Goal: Information Seeking & Learning: Check status

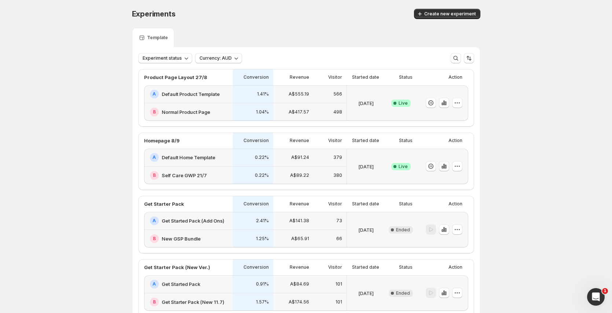
click at [447, 163] on icon "button" at bounding box center [443, 166] width 7 height 7
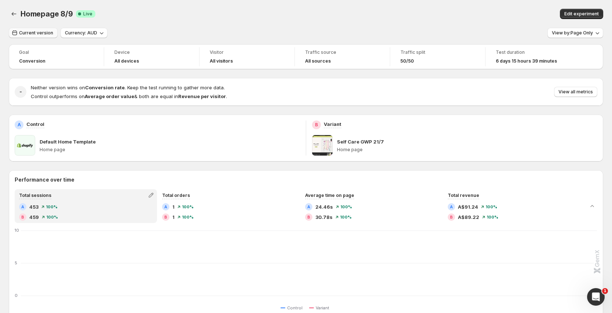
click at [36, 36] on span "Current version" at bounding box center [36, 33] width 34 height 6
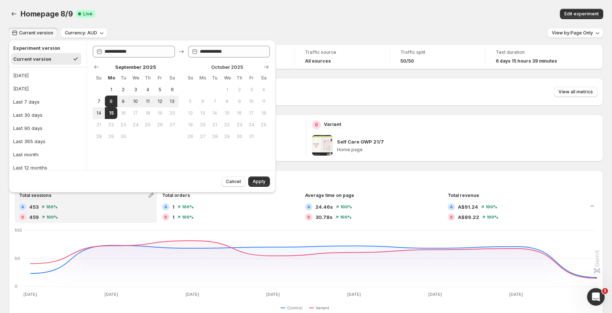
click at [493, 17] on div "Edit experiment" at bounding box center [466, 14] width 274 height 10
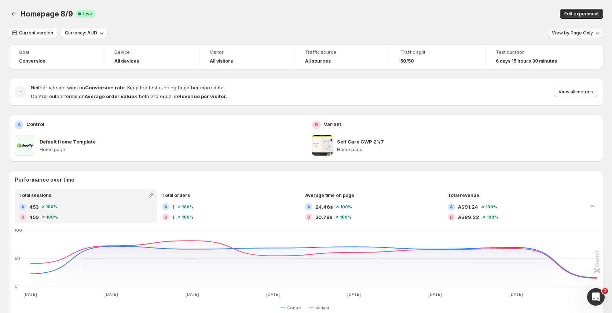
click at [565, 33] on span "View by: Page Only" at bounding box center [572, 33] width 41 height 6
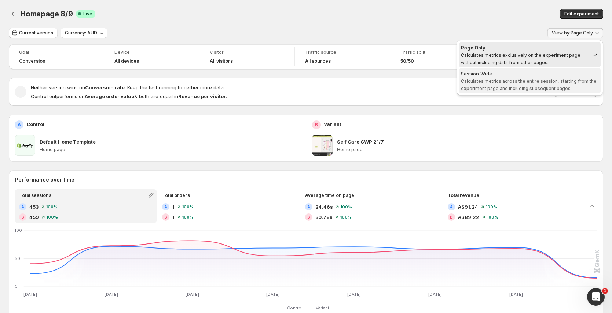
click at [517, 81] on span "Calculates metrics across the entire session, starting from the experiment page…" at bounding box center [529, 84] width 136 height 13
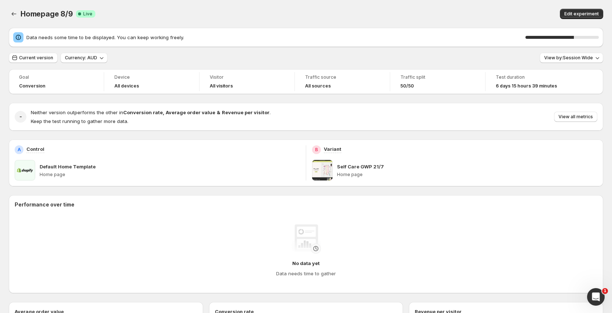
scroll to position [1, 0]
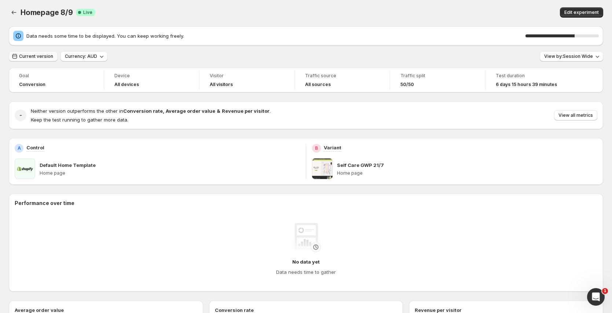
click at [48, 55] on span "Current version" at bounding box center [36, 57] width 34 height 6
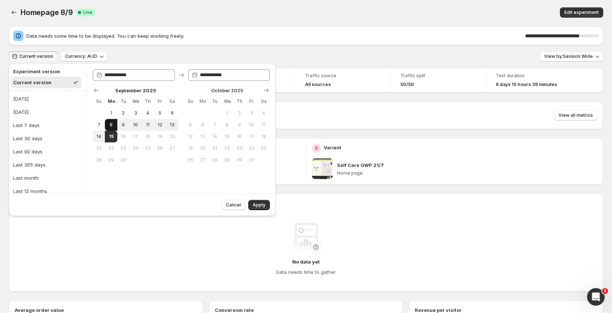
click at [107, 124] on button "8" at bounding box center [111, 125] width 12 height 12
click at [100, 135] on span "14" at bounding box center [99, 137] width 6 height 6
type input "**********"
click at [260, 209] on button "Apply" at bounding box center [259, 205] width 22 height 10
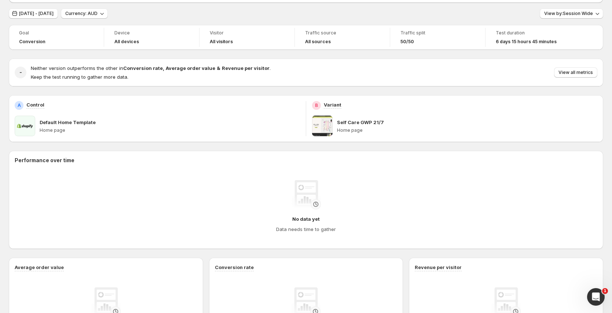
scroll to position [0, 0]
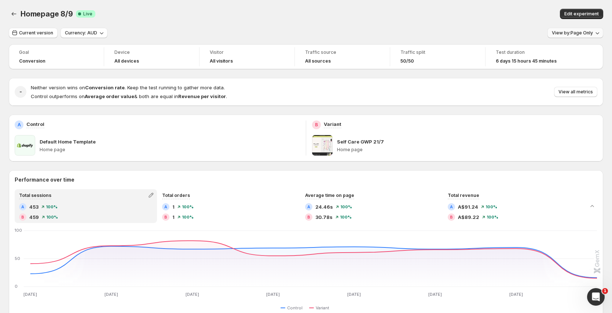
click at [579, 34] on span "View by: Page Only" at bounding box center [572, 33] width 41 height 6
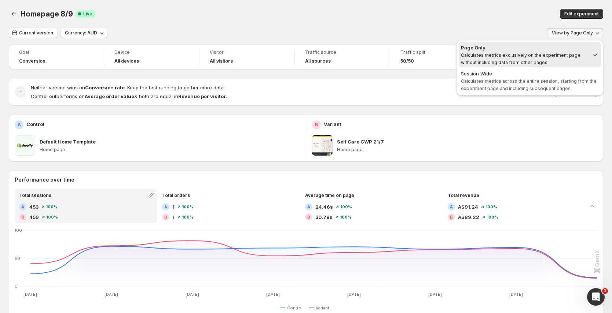
click at [532, 76] on div "Session Wide" at bounding box center [530, 73] width 138 height 7
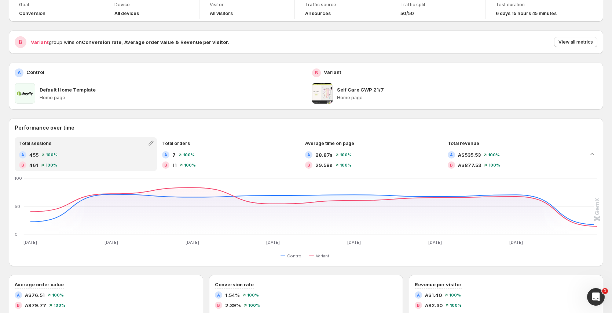
scroll to position [66, 0]
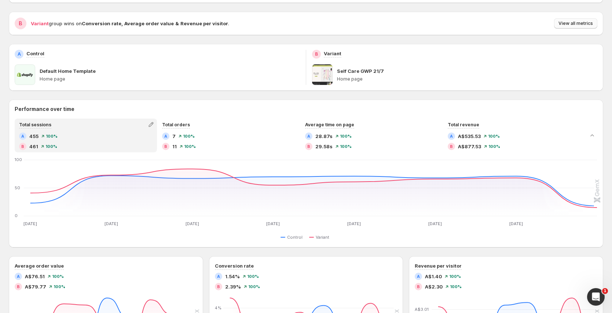
click at [581, 24] on span "View all metrics" at bounding box center [575, 24] width 34 height 6
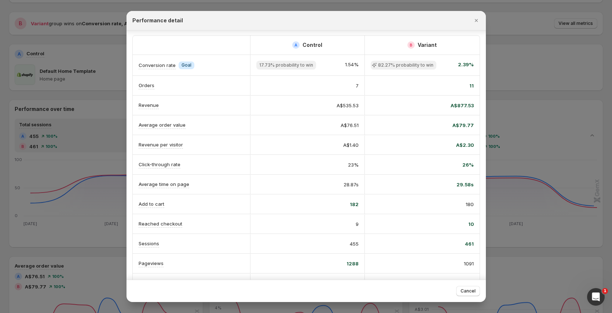
scroll to position [1, 0]
click at [477, 19] on icon "Close" at bounding box center [476, 20] width 7 height 7
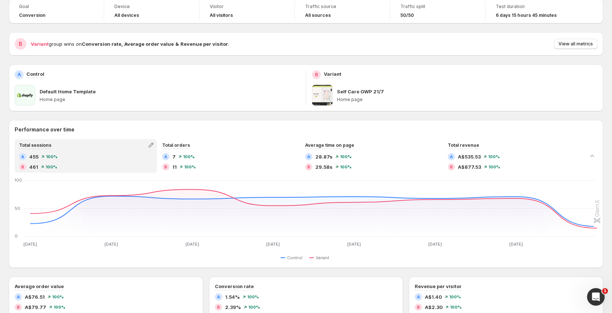
scroll to position [52, 0]
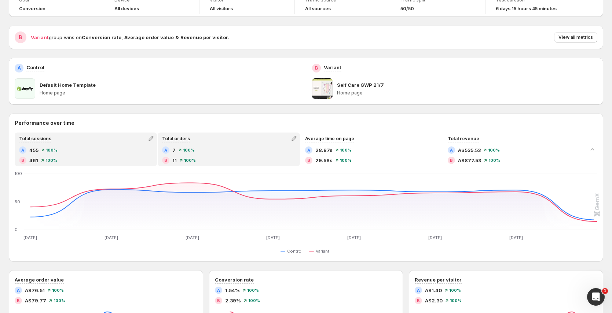
click at [257, 153] on div "A 7 100 %" at bounding box center [228, 150] width 133 height 7
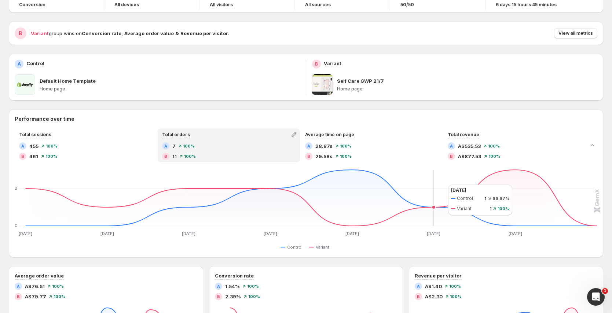
scroll to position [62, 0]
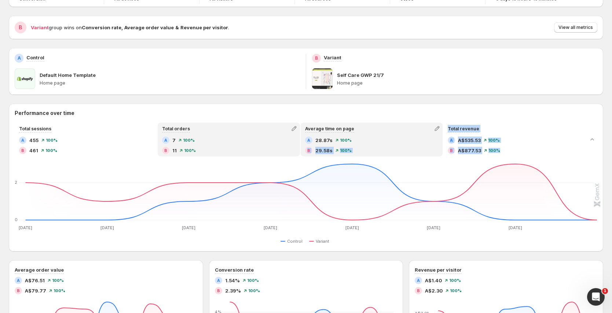
drag, startPoint x: 505, startPoint y: 149, endPoint x: 381, endPoint y: 144, distance: 124.4
click at [381, 144] on div "Total sessions A 455 100 % B 461 100 % Total orders A 7 100 % B 11 100 % Averag…" at bounding box center [300, 140] width 571 height 34
click at [387, 143] on div "A 28.87s 100 %" at bounding box center [371, 140] width 133 height 7
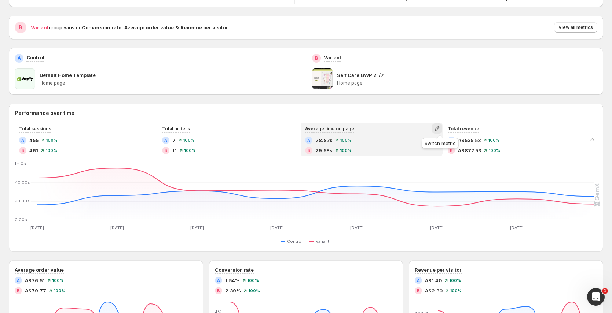
click at [439, 129] on icon "button" at bounding box center [436, 128] width 7 height 7
click at [473, 105] on div "Performance over time Total sessions A 455 100 % B 461 100 % Total orders A 7 1…" at bounding box center [306, 178] width 594 height 148
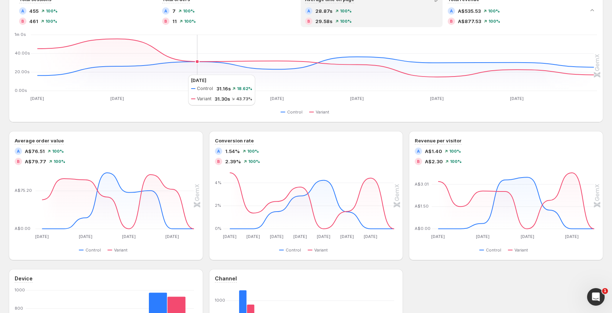
scroll to position [191, 0]
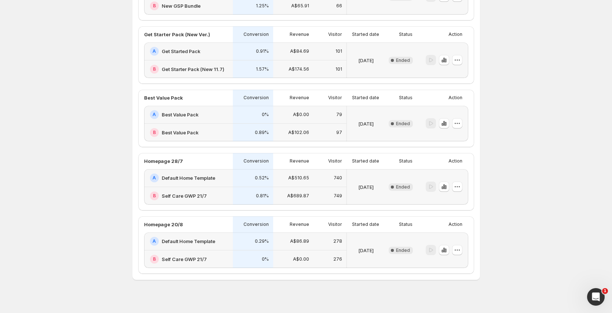
scroll to position [240, 0]
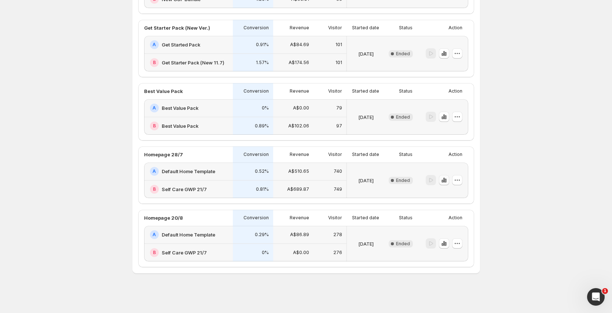
click at [443, 181] on icon "button" at bounding box center [441, 181] width 1 height 3
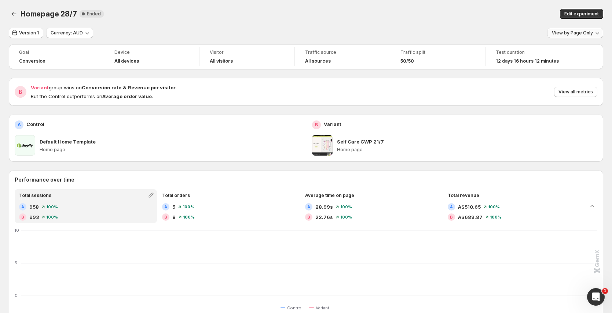
click at [590, 34] on span "View by: Page Only" at bounding box center [572, 33] width 41 height 6
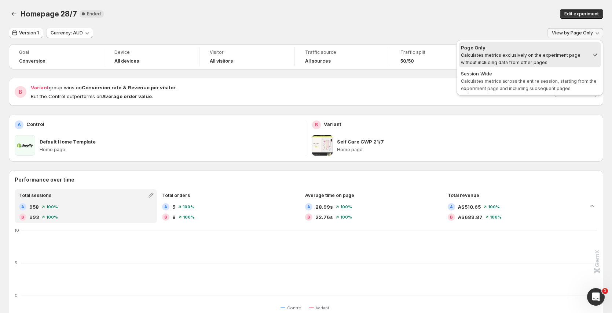
click at [539, 77] on span "Session Wide Calculates metrics across the entire session, starting from the ex…" at bounding box center [530, 81] width 138 height 22
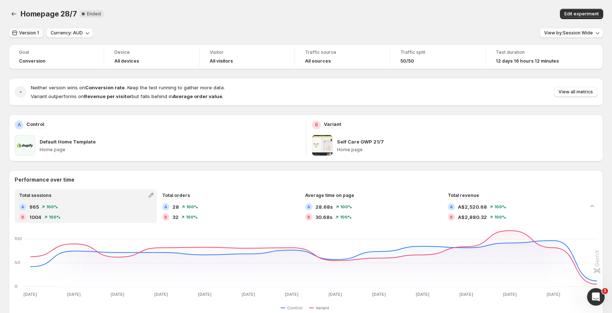
click at [34, 31] on span "Version 1" at bounding box center [29, 33] width 20 height 6
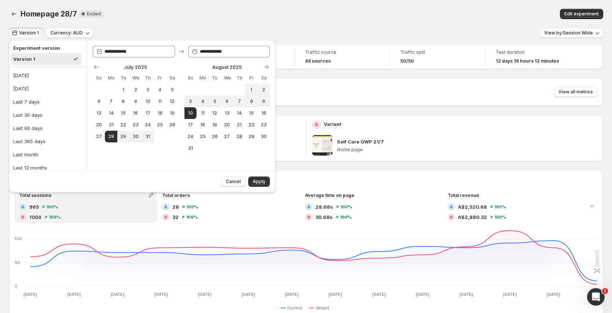
click at [178, 24] on div "Homepage 28/7. This page is ready Homepage 28/7 New Complete Ended Edit experim…" at bounding box center [306, 14] width 594 height 28
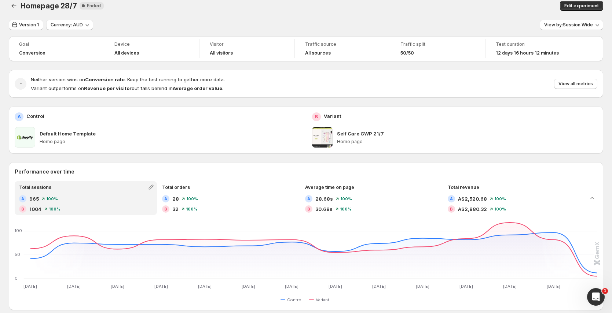
scroll to position [8, 0]
